Goal: Task Accomplishment & Management: Complete application form

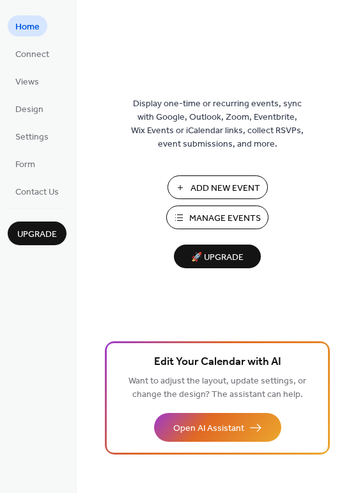
click at [216, 214] on span "Manage Events" at bounding box center [225, 218] width 72 height 13
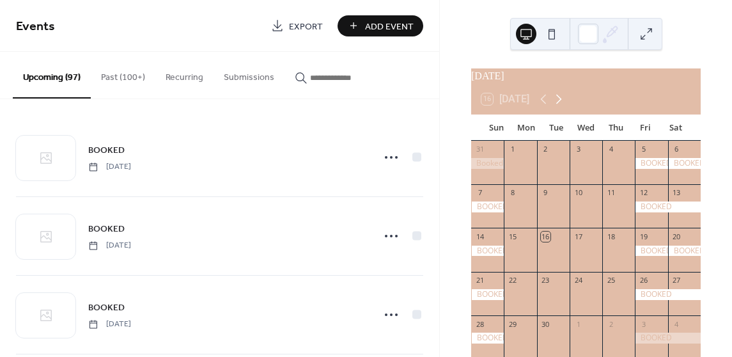
click at [564, 104] on icon at bounding box center [558, 98] width 15 height 15
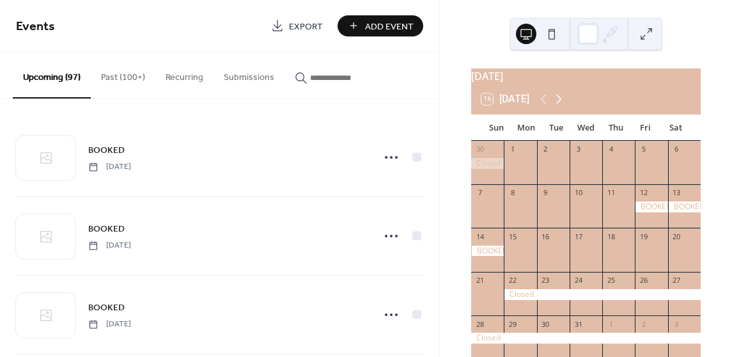
click at [564, 104] on icon at bounding box center [558, 98] width 15 height 15
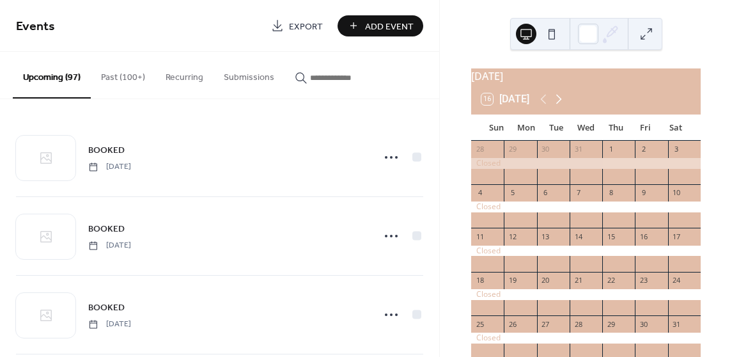
click at [564, 104] on icon at bounding box center [558, 98] width 15 height 15
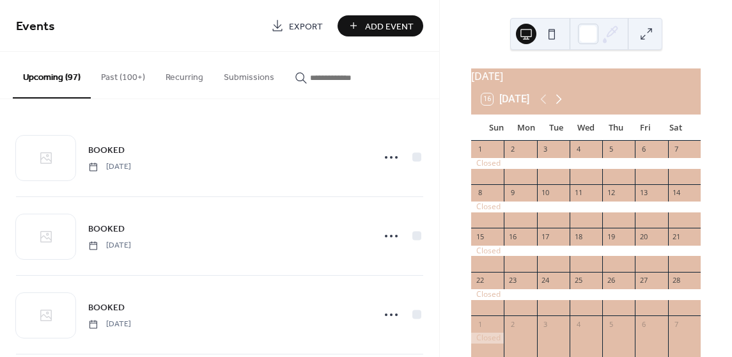
click at [564, 104] on icon at bounding box center [558, 98] width 15 height 15
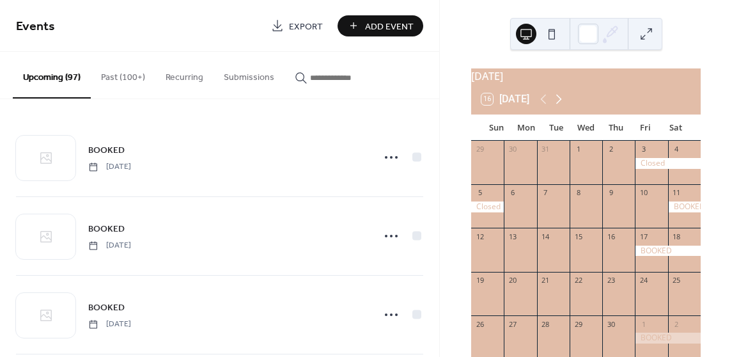
click at [564, 104] on icon at bounding box center [558, 98] width 15 height 15
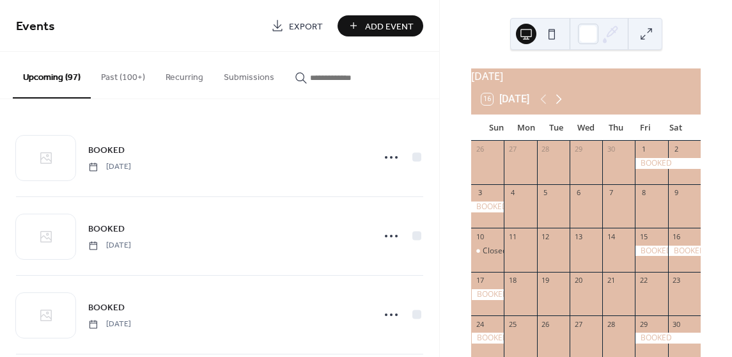
click at [564, 104] on icon at bounding box center [558, 98] width 15 height 15
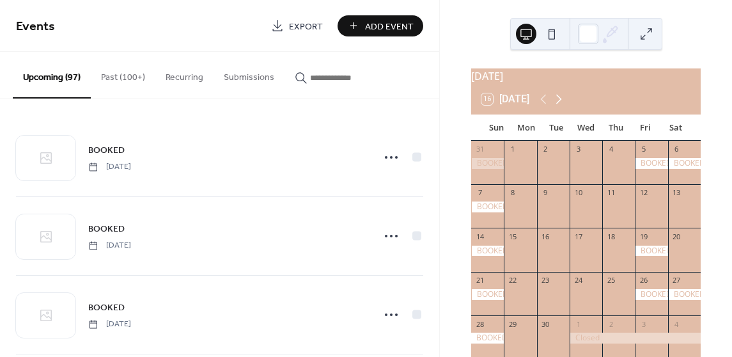
click at [564, 104] on icon at bounding box center [558, 98] width 15 height 15
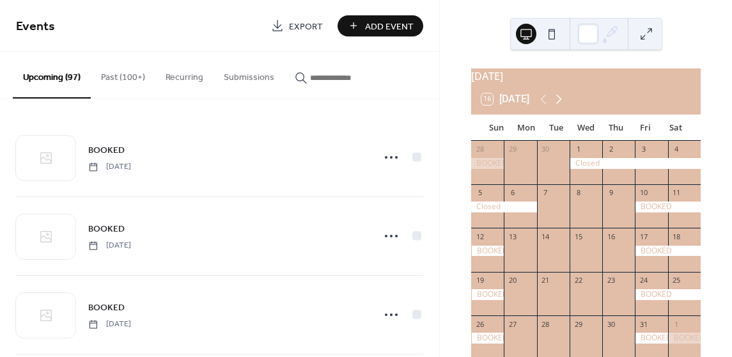
click at [564, 104] on icon at bounding box center [558, 98] width 15 height 15
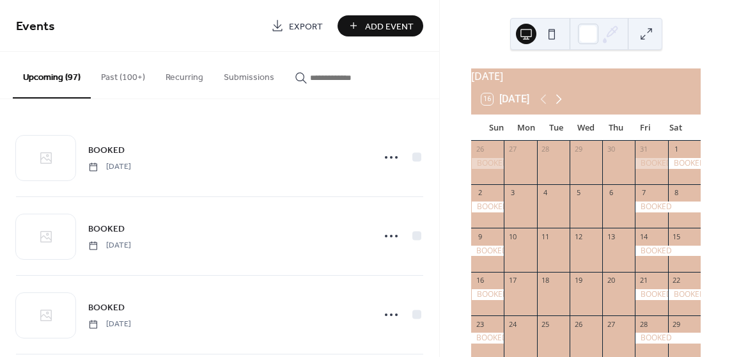
click at [564, 104] on icon at bounding box center [558, 98] width 15 height 15
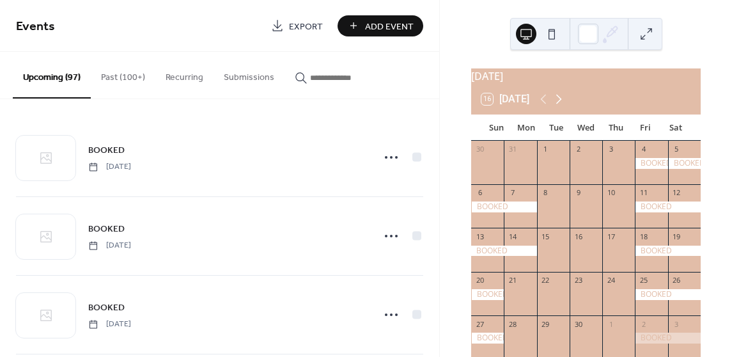
click at [564, 104] on icon at bounding box center [558, 98] width 15 height 15
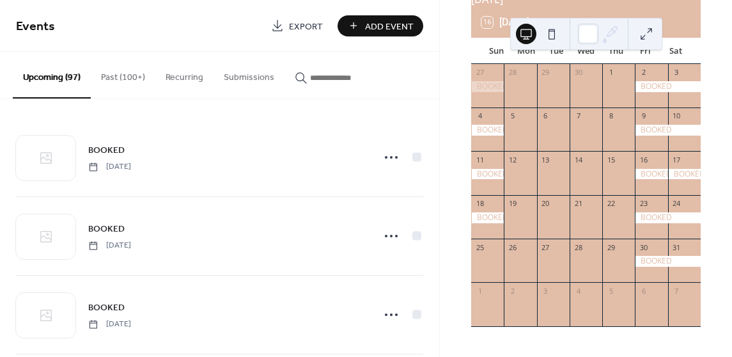
scroll to position [83, 0]
click at [406, 27] on span "Add Event" at bounding box center [389, 26] width 49 height 13
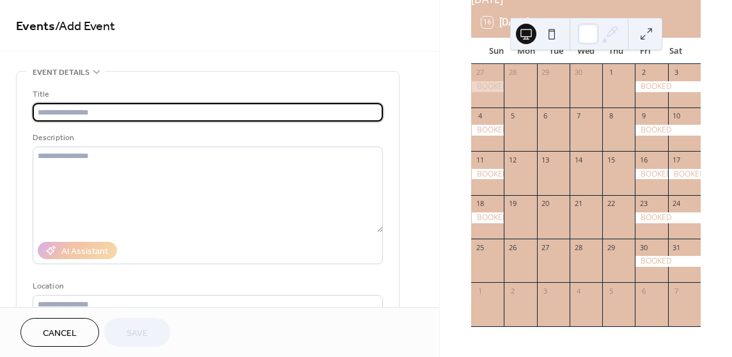
click at [180, 109] on input "text" at bounding box center [208, 112] width 351 height 19
click at [179, 112] on input "text" at bounding box center [208, 112] width 351 height 19
click at [180, 112] on input "text" at bounding box center [208, 112] width 351 height 19
type input "*"
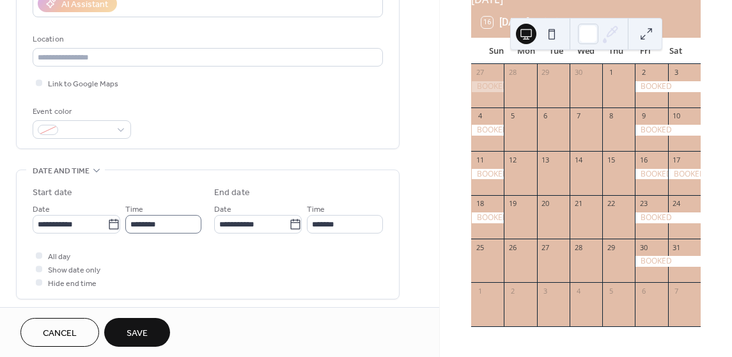
scroll to position [256, 0]
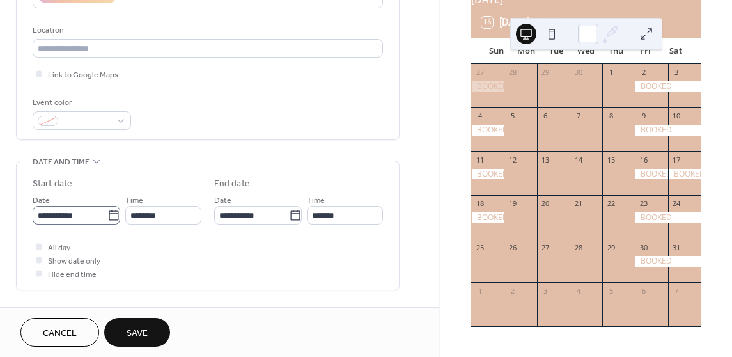
type input "******"
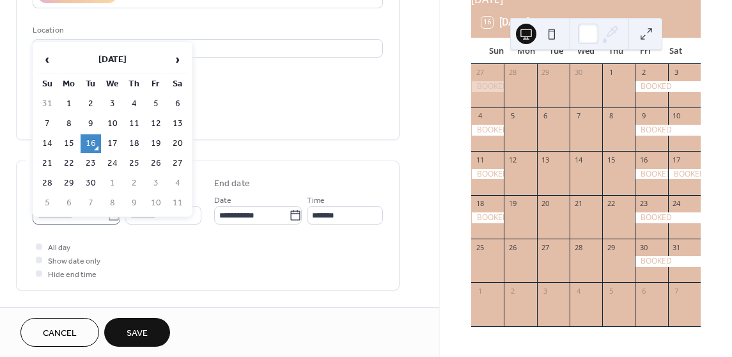
click at [111, 216] on icon at bounding box center [113, 215] width 13 height 13
click at [107, 216] on input "**********" at bounding box center [70, 215] width 75 height 19
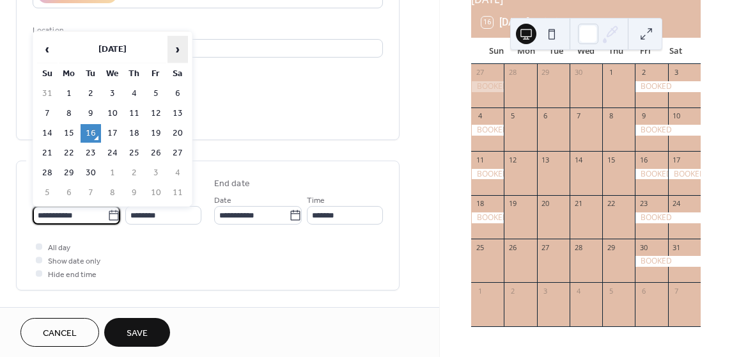
click at [185, 52] on span "›" at bounding box center [177, 49] width 19 height 26
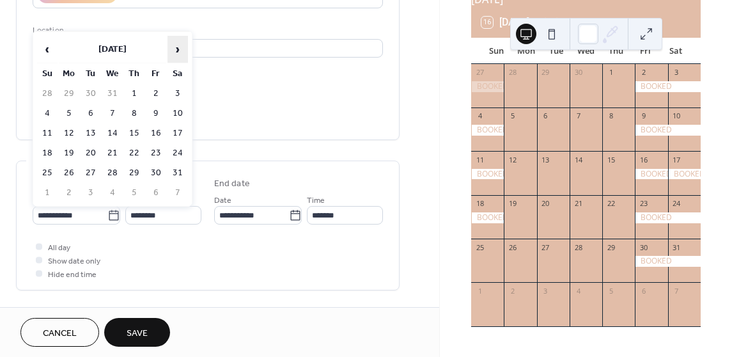
click at [185, 52] on span "›" at bounding box center [177, 49] width 19 height 26
click at [185, 53] on span "›" at bounding box center [177, 49] width 19 height 26
click at [185, 54] on span "›" at bounding box center [177, 49] width 19 height 26
click at [185, 55] on span "›" at bounding box center [177, 49] width 19 height 26
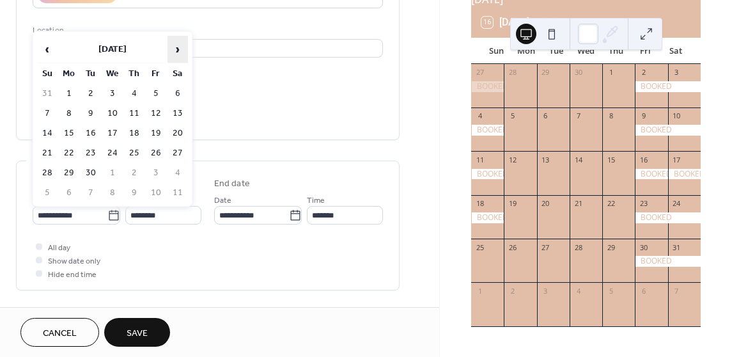
click at [185, 55] on span "›" at bounding box center [177, 49] width 19 height 26
click at [185, 56] on span "›" at bounding box center [177, 49] width 19 height 26
click at [185, 57] on span "›" at bounding box center [177, 49] width 19 height 26
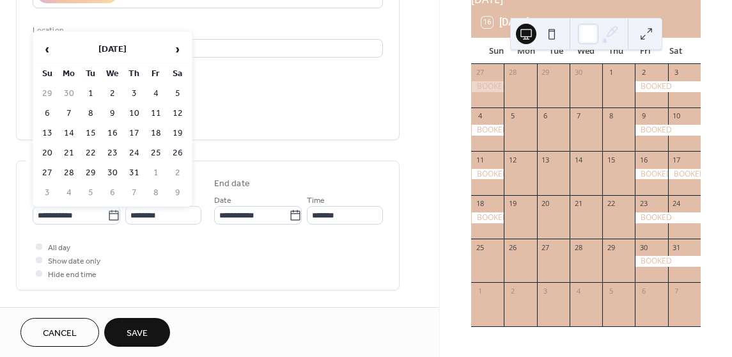
click at [107, 217] on icon at bounding box center [113, 215] width 13 height 13
click at [106, 217] on input "**********" at bounding box center [70, 215] width 75 height 19
click at [48, 50] on span "‹" at bounding box center [47, 49] width 19 height 26
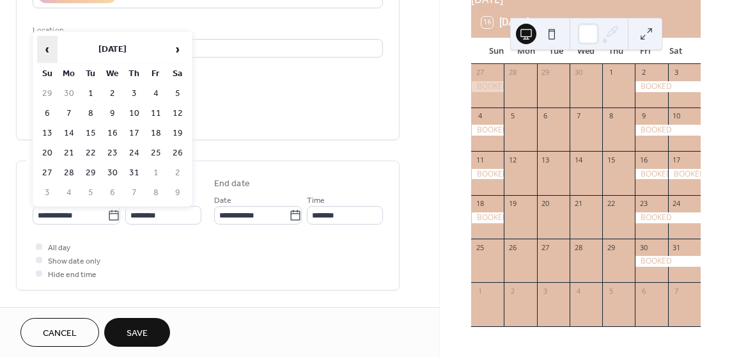
click at [48, 50] on span "‹" at bounding box center [47, 49] width 19 height 26
click at [182, 49] on span "›" at bounding box center [177, 49] width 19 height 26
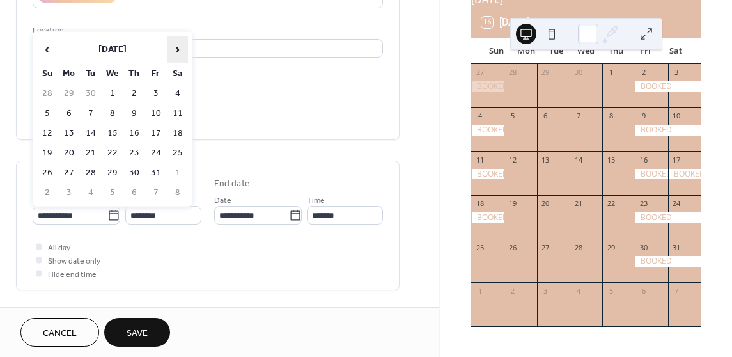
click at [182, 49] on span "›" at bounding box center [177, 49] width 19 height 26
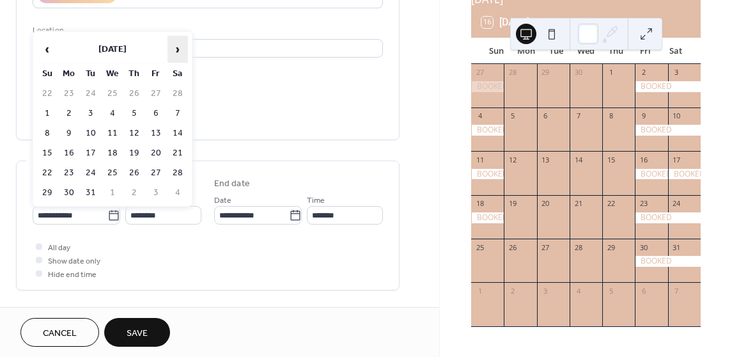
click at [182, 49] on span "›" at bounding box center [177, 49] width 19 height 26
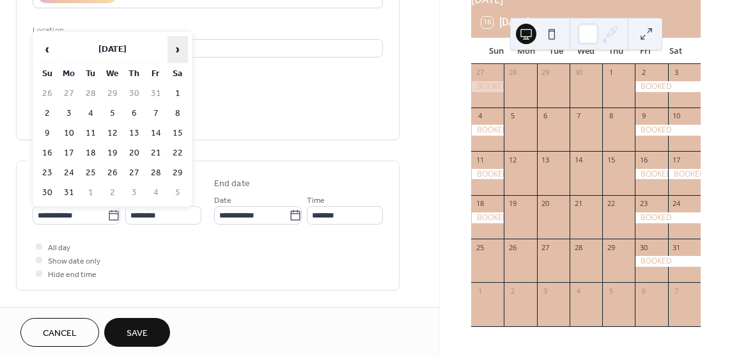
click at [177, 49] on span "›" at bounding box center [177, 49] width 19 height 26
click at [42, 166] on td "25" at bounding box center [47, 173] width 20 height 19
type input "**********"
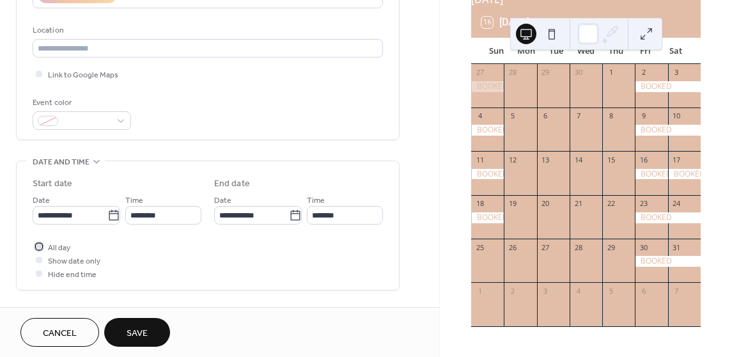
click at [36, 245] on div at bounding box center [39, 246] width 6 height 6
drag, startPoint x: 141, startPoint y: 332, endPoint x: 148, endPoint y: 331, distance: 6.4
click at [141, 331] on span "Save" at bounding box center [137, 333] width 21 height 13
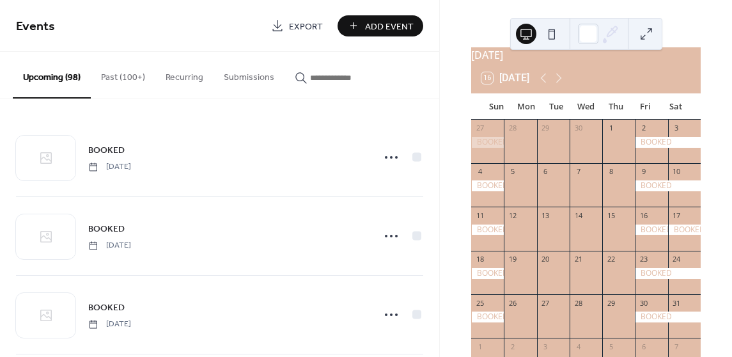
scroll to position [19, 0]
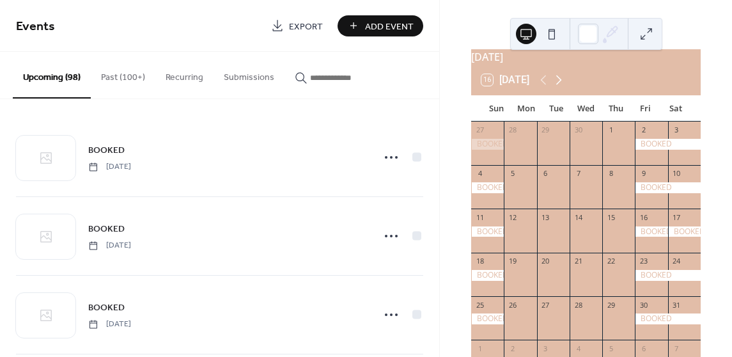
click at [558, 88] on icon at bounding box center [558, 79] width 15 height 15
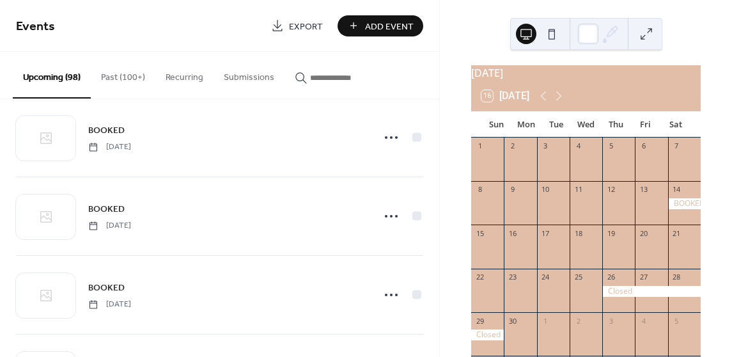
scroll to position [0, 0]
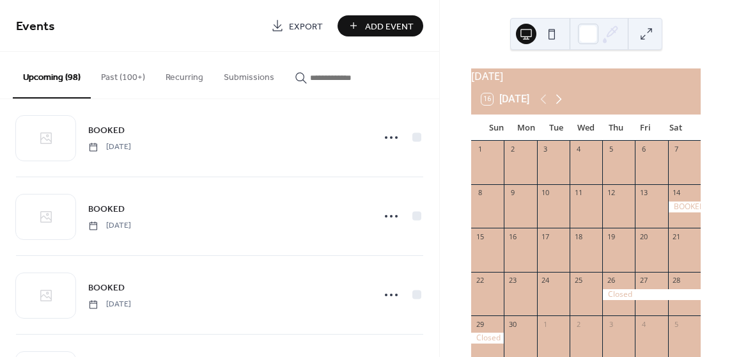
click at [560, 107] on icon at bounding box center [558, 98] width 15 height 15
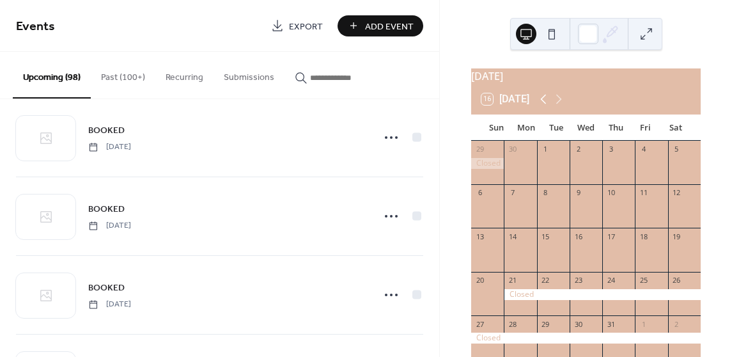
click at [545, 107] on icon at bounding box center [543, 98] width 15 height 15
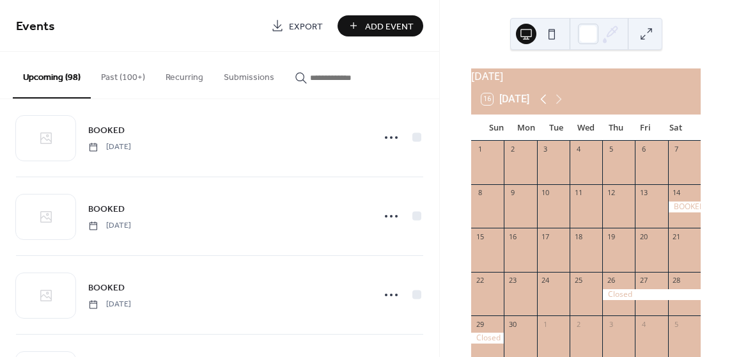
click at [546, 107] on icon at bounding box center [543, 98] width 15 height 15
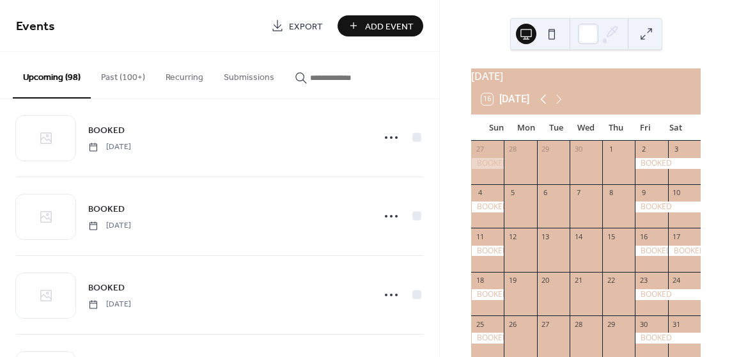
click at [546, 107] on icon at bounding box center [543, 98] width 15 height 15
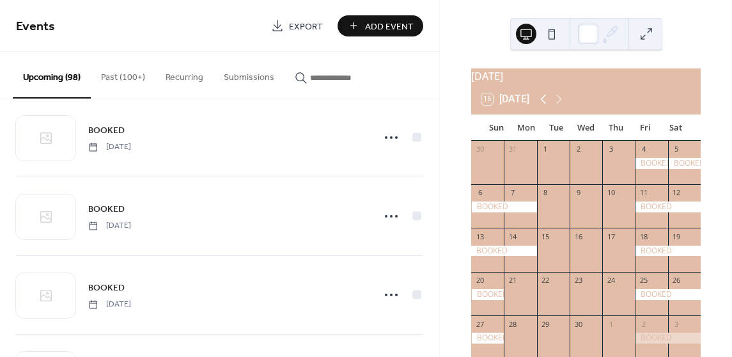
click at [546, 107] on icon at bounding box center [543, 98] width 15 height 15
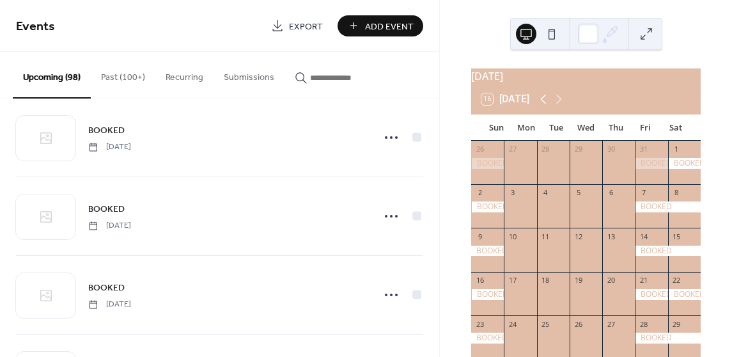
click at [546, 107] on icon at bounding box center [543, 98] width 15 height 15
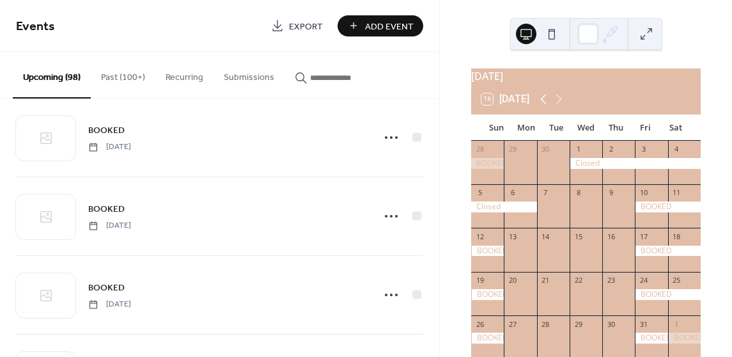
click at [546, 107] on icon at bounding box center [543, 98] width 15 height 15
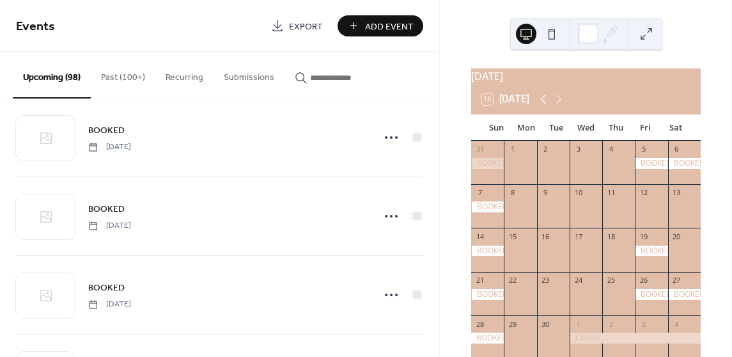
click at [546, 107] on icon at bounding box center [543, 98] width 15 height 15
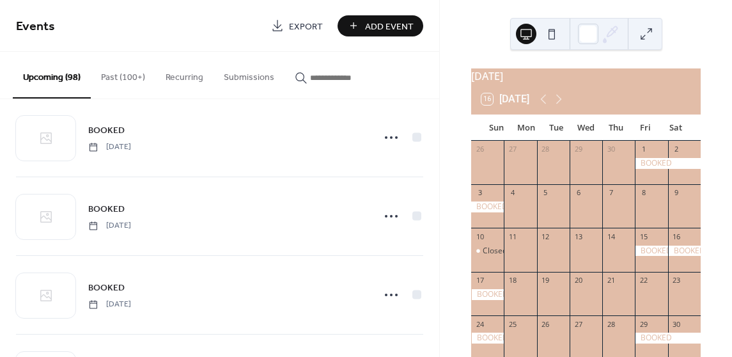
click at [606, 216] on div at bounding box center [619, 212] width 33 height 22
click at [639, 219] on div at bounding box center [651, 212] width 33 height 22
click at [642, 209] on div at bounding box center [651, 212] width 33 height 22
click at [397, 26] on span "Add Event" at bounding box center [389, 26] width 49 height 13
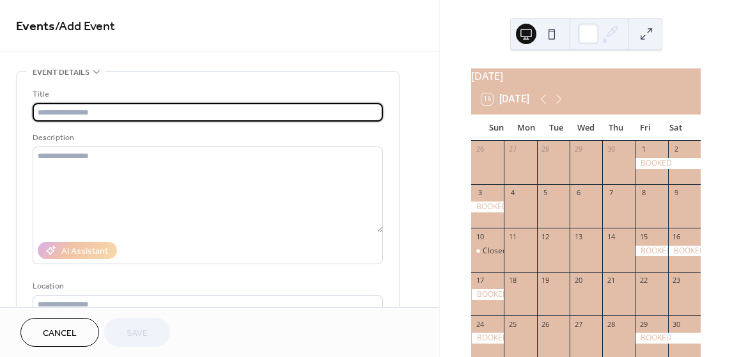
click at [272, 111] on input "text" at bounding box center [208, 112] width 351 height 19
type input "*"
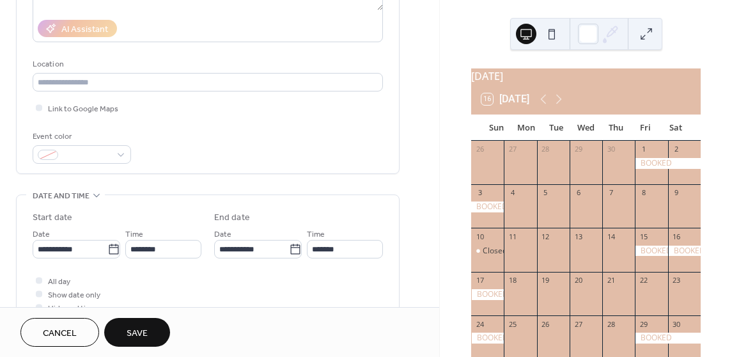
scroll to position [320, 0]
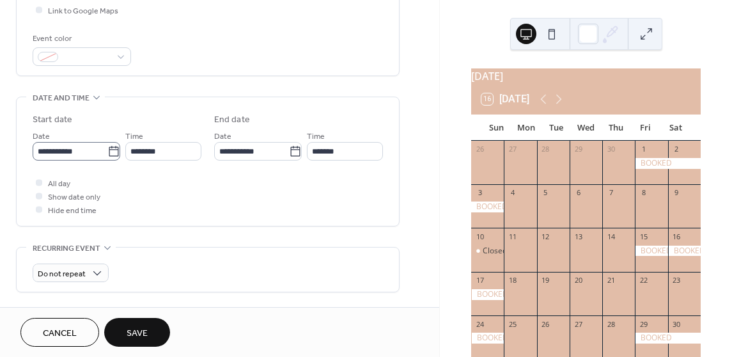
type input "******"
click at [115, 151] on icon at bounding box center [114, 151] width 10 height 10
click at [107, 151] on input "**********" at bounding box center [70, 151] width 75 height 19
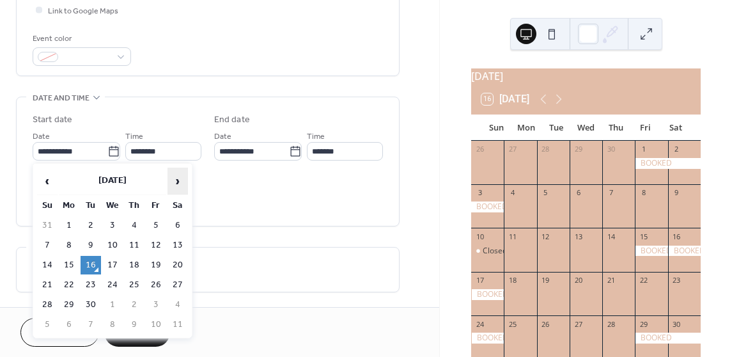
click at [182, 179] on span "›" at bounding box center [177, 181] width 19 height 26
click at [177, 189] on span "›" at bounding box center [177, 181] width 19 height 26
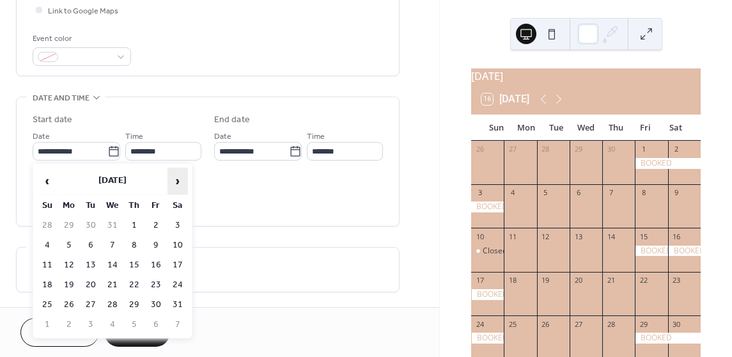
click at [177, 189] on span "›" at bounding box center [177, 181] width 19 height 26
click at [175, 186] on span "›" at bounding box center [177, 181] width 19 height 26
click at [132, 251] on td "7" at bounding box center [134, 245] width 20 height 19
type input "**********"
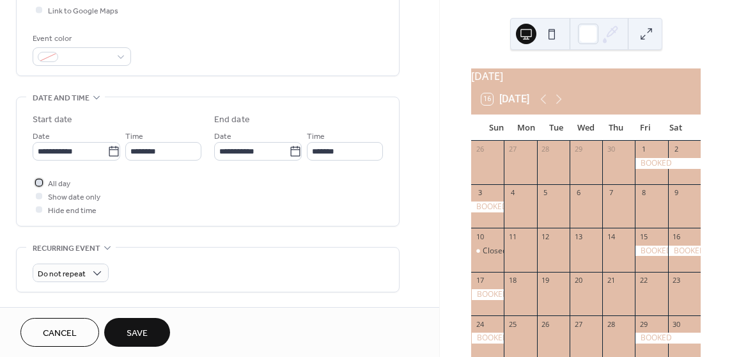
click at [42, 182] on div at bounding box center [39, 182] width 6 height 6
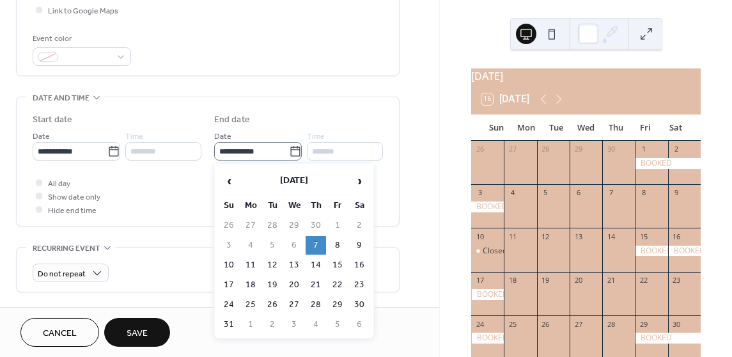
click at [294, 150] on icon at bounding box center [295, 151] width 13 height 13
click at [289, 150] on input "**********" at bounding box center [251, 151] width 75 height 19
click at [340, 248] on td "8" at bounding box center [338, 245] width 20 height 19
type input "**********"
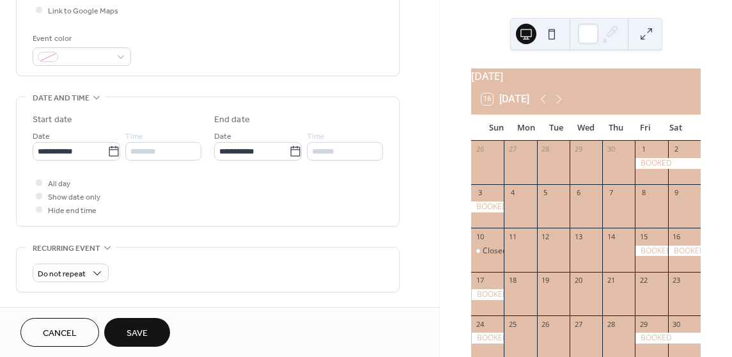
click at [140, 327] on span "Save" at bounding box center [137, 333] width 21 height 13
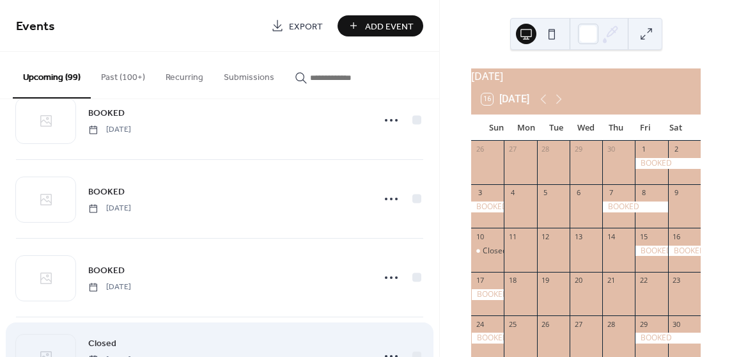
scroll to position [2198, 0]
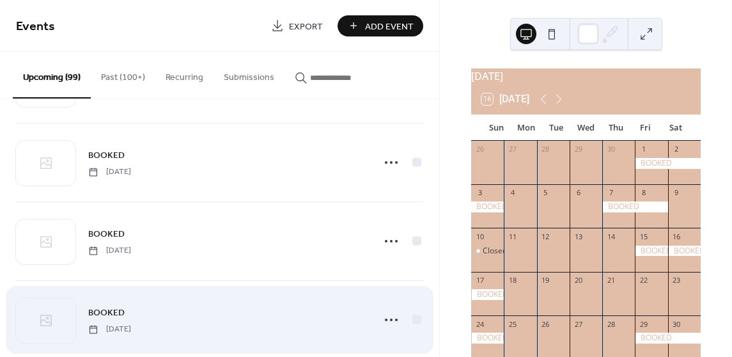
click at [246, 306] on div "BOOKED [DATE]" at bounding box center [227, 319] width 278 height 29
click at [381, 311] on icon at bounding box center [391, 320] width 20 height 20
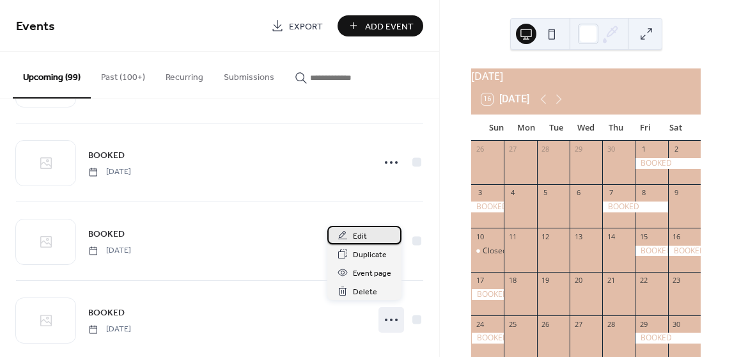
click at [382, 240] on div "Edit" at bounding box center [365, 235] width 74 height 19
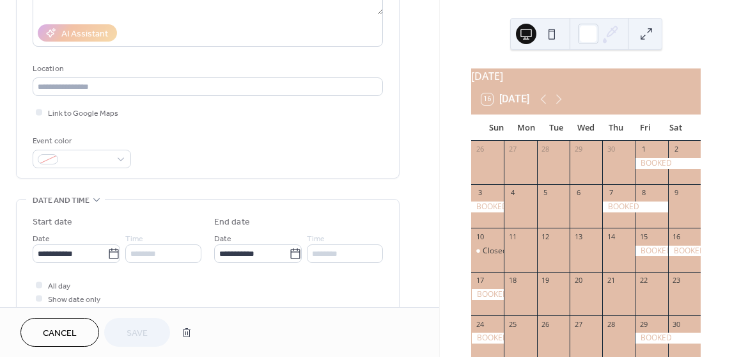
scroll to position [256, 0]
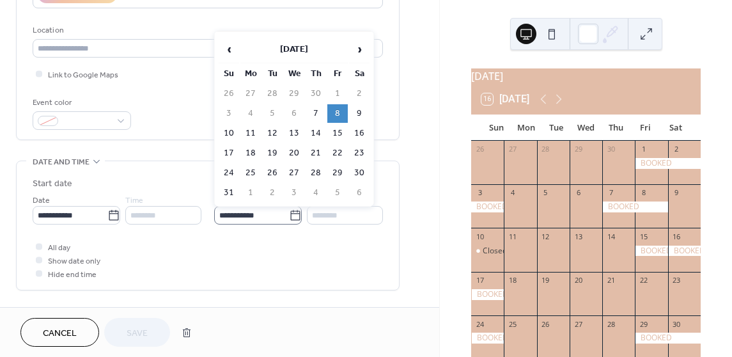
click at [295, 216] on icon at bounding box center [295, 215] width 13 height 13
click at [289, 216] on input "**********" at bounding box center [251, 215] width 75 height 19
click at [325, 110] on td "7" at bounding box center [316, 113] width 20 height 19
type input "**********"
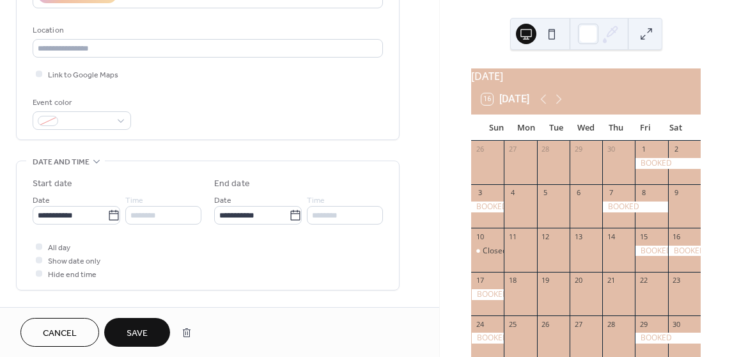
click at [139, 328] on span "Save" at bounding box center [137, 333] width 21 height 13
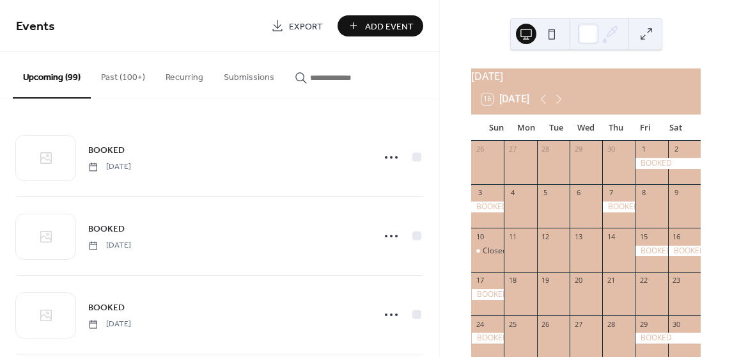
click at [373, 20] on span "Add Event" at bounding box center [389, 26] width 49 height 13
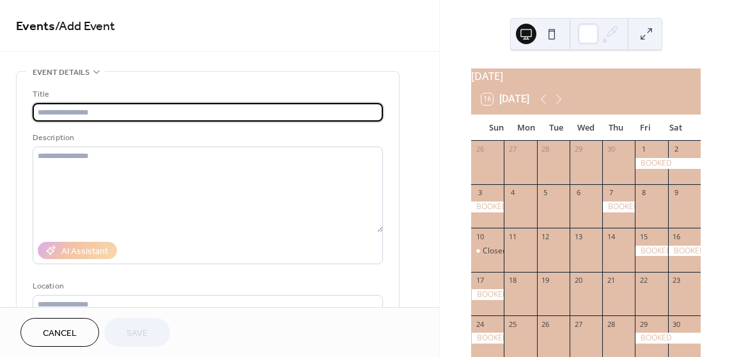
click at [267, 113] on input "text" at bounding box center [208, 112] width 351 height 19
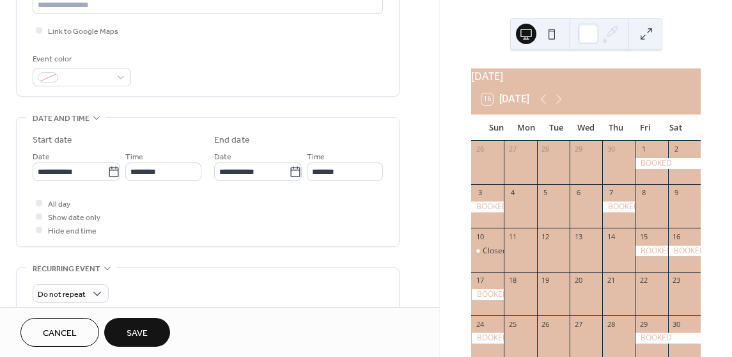
scroll to position [256, 0]
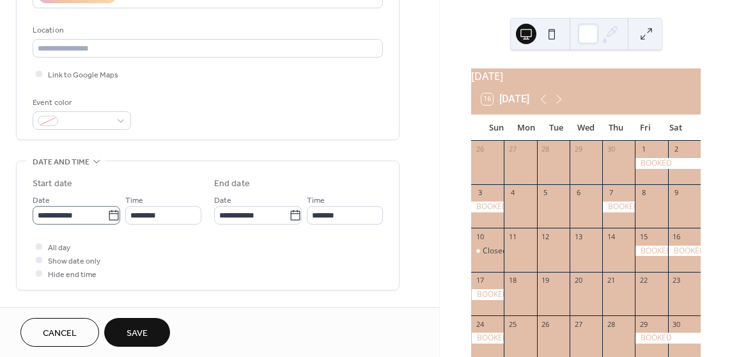
type input "******"
click at [107, 212] on icon at bounding box center [113, 215] width 13 height 13
click at [106, 212] on input "**********" at bounding box center [70, 215] width 75 height 19
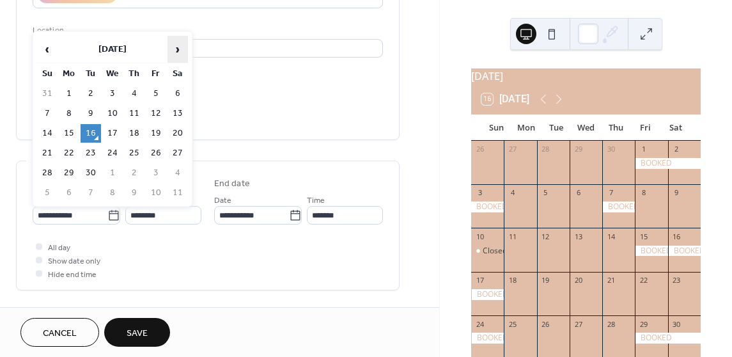
click at [178, 56] on span "›" at bounding box center [177, 49] width 19 height 26
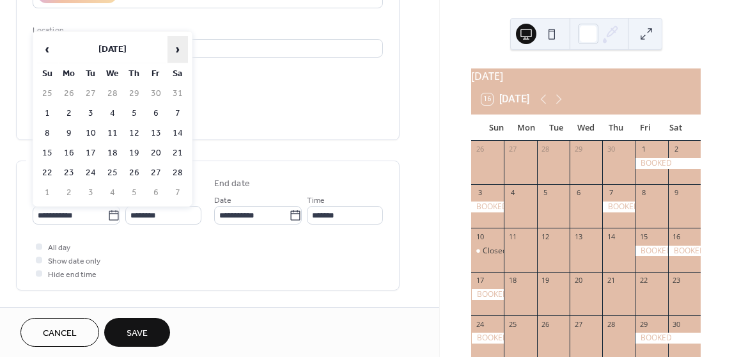
click at [178, 56] on span "›" at bounding box center [177, 49] width 19 height 26
click at [159, 118] on td "8" at bounding box center [156, 113] width 20 height 19
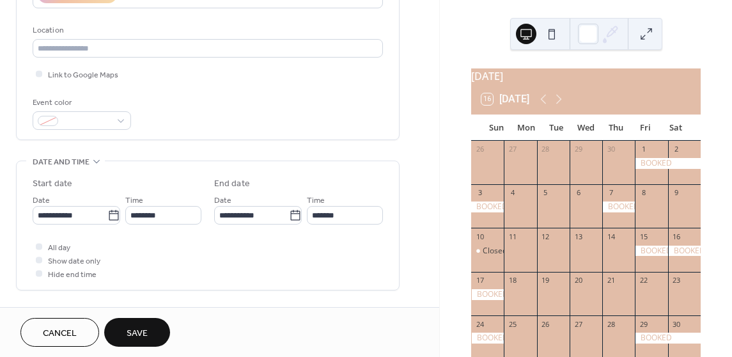
type input "**********"
click at [38, 243] on div at bounding box center [39, 246] width 6 height 6
click at [153, 333] on button "Save" at bounding box center [137, 332] width 66 height 29
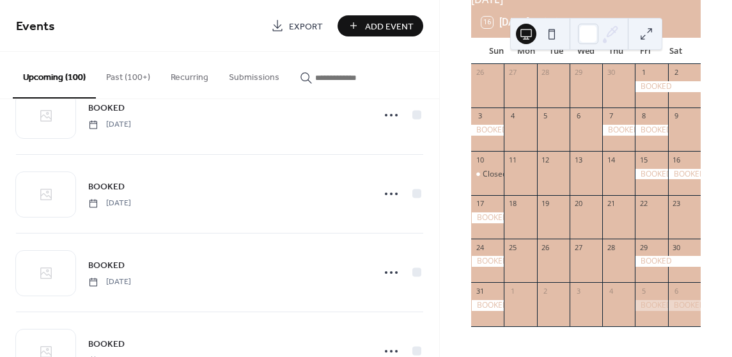
scroll to position [2918, 0]
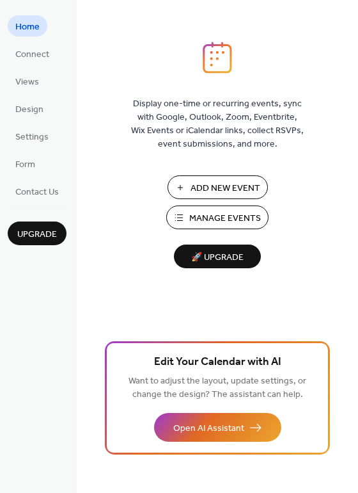
click at [194, 217] on span "Manage Events" at bounding box center [225, 218] width 72 height 13
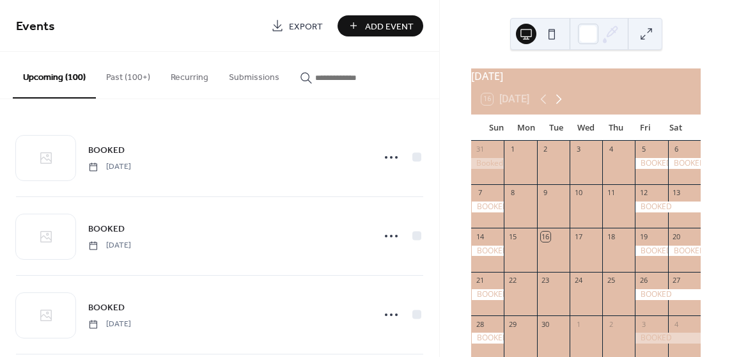
click at [563, 106] on icon at bounding box center [558, 98] width 15 height 15
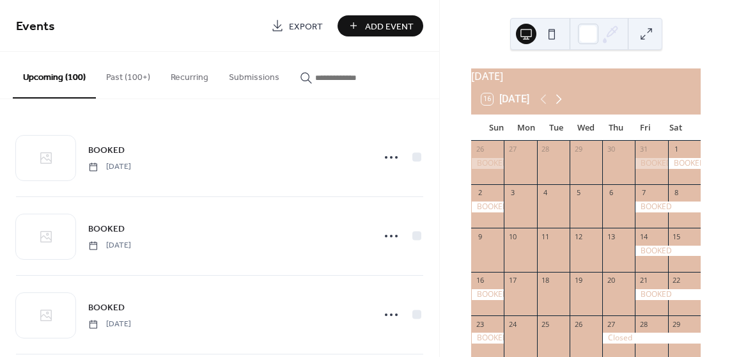
click at [563, 106] on icon at bounding box center [558, 98] width 15 height 15
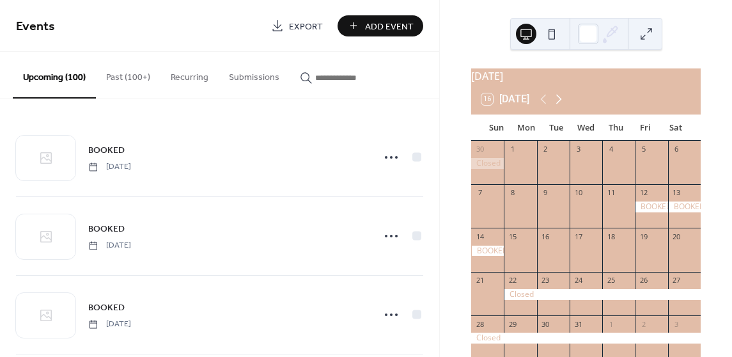
click at [563, 106] on icon at bounding box center [558, 98] width 15 height 15
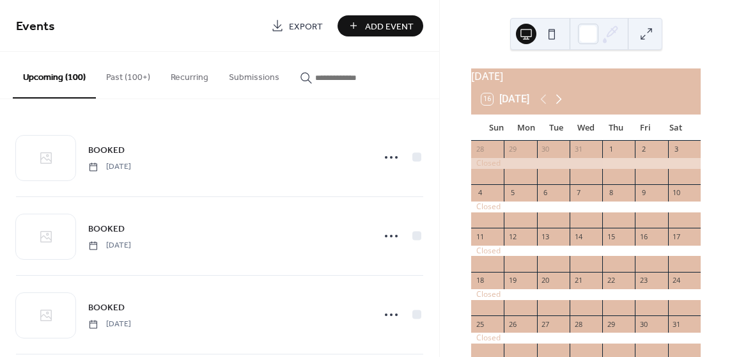
click at [563, 106] on icon at bounding box center [558, 98] width 15 height 15
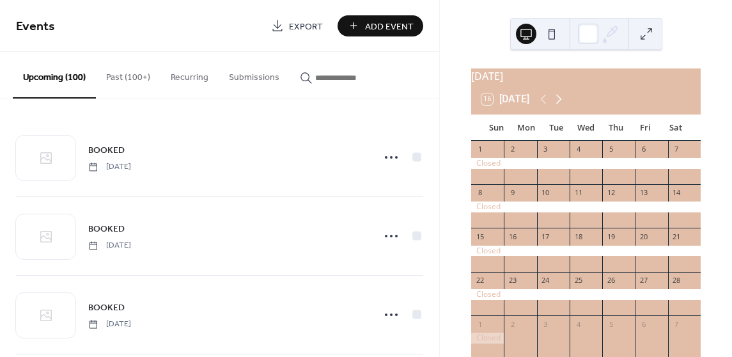
click at [563, 106] on icon at bounding box center [558, 98] width 15 height 15
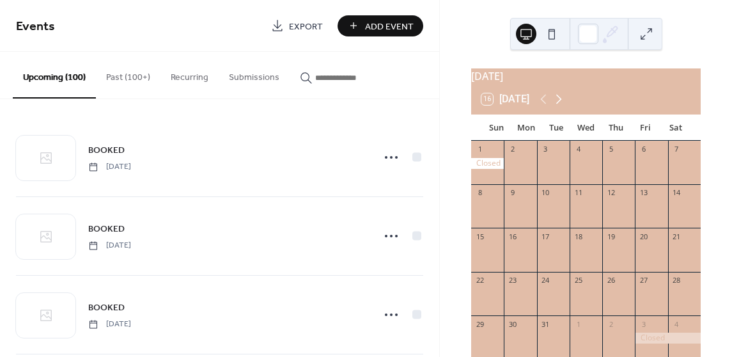
click at [563, 106] on icon at bounding box center [558, 98] width 15 height 15
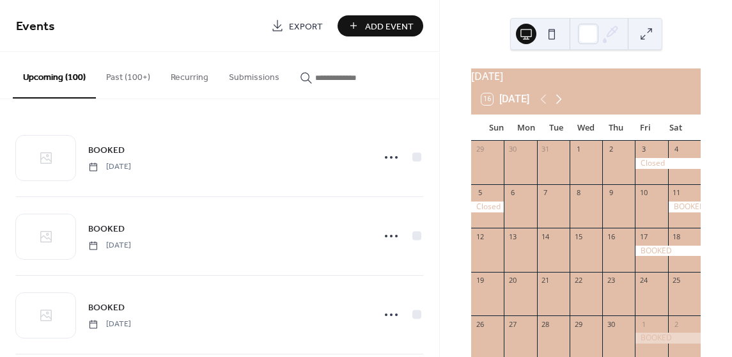
click at [563, 106] on icon at bounding box center [558, 98] width 15 height 15
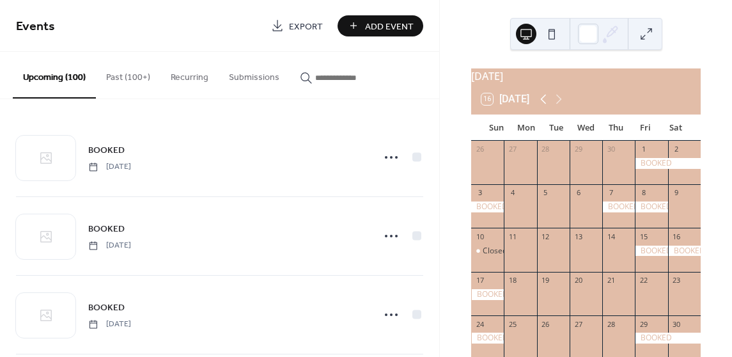
click at [543, 107] on icon at bounding box center [543, 98] width 15 height 15
